Goal: Check status: Check status

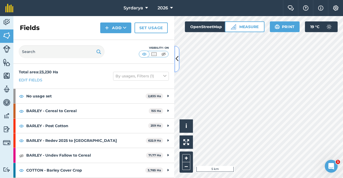
drag, startPoint x: 0, startPoint y: 0, endPoint x: 177, endPoint y: 57, distance: 185.6
click at [177, 57] on icon at bounding box center [176, 58] width 3 height 9
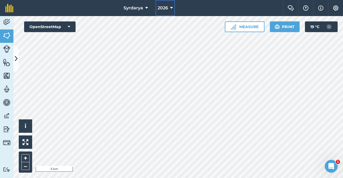
click at [167, 6] on span "2026" at bounding box center [163, 8] width 10 height 6
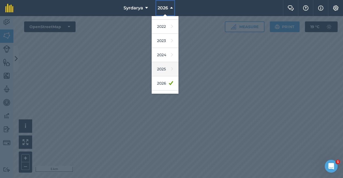
scroll to position [54, 0]
click at [162, 69] on link "2025" at bounding box center [165, 69] width 27 height 14
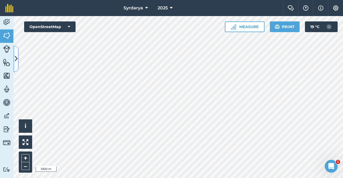
click at [16, 51] on button at bounding box center [15, 59] width 5 height 27
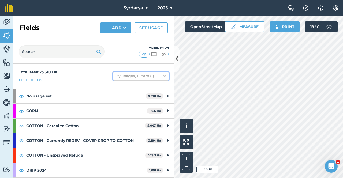
click at [163, 76] on icon at bounding box center [164, 76] width 3 height 6
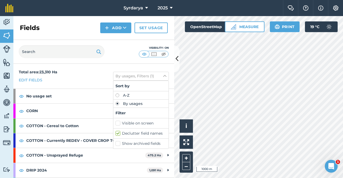
click at [115, 144] on label "Show archived fields" at bounding box center [140, 144] width 51 height 6
click at [115, 144] on input "Show archived fields" at bounding box center [116, 142] width 3 height 3
checkbox input "true"
click at [177, 59] on icon at bounding box center [176, 58] width 3 height 9
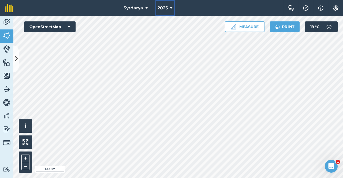
click at [166, 8] on span "2025" at bounding box center [163, 8] width 10 height 6
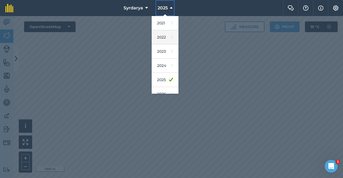
scroll to position [64, 0]
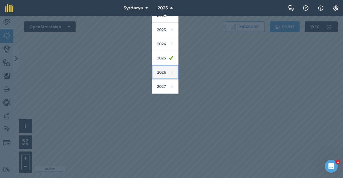
click at [161, 72] on link "2026" at bounding box center [165, 72] width 27 height 14
